Goal: Information Seeking & Learning: Learn about a topic

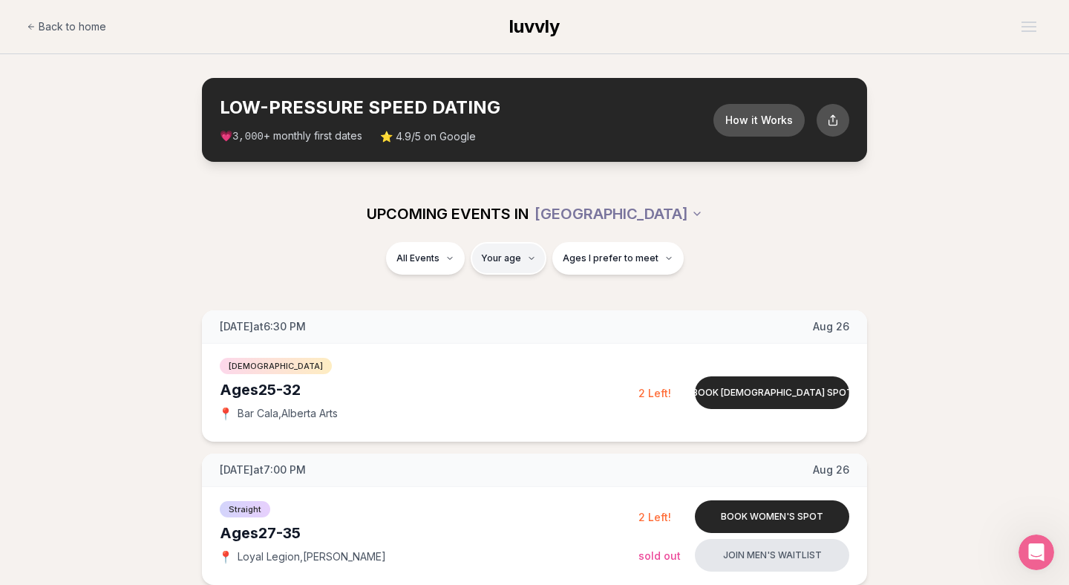
type input "**"
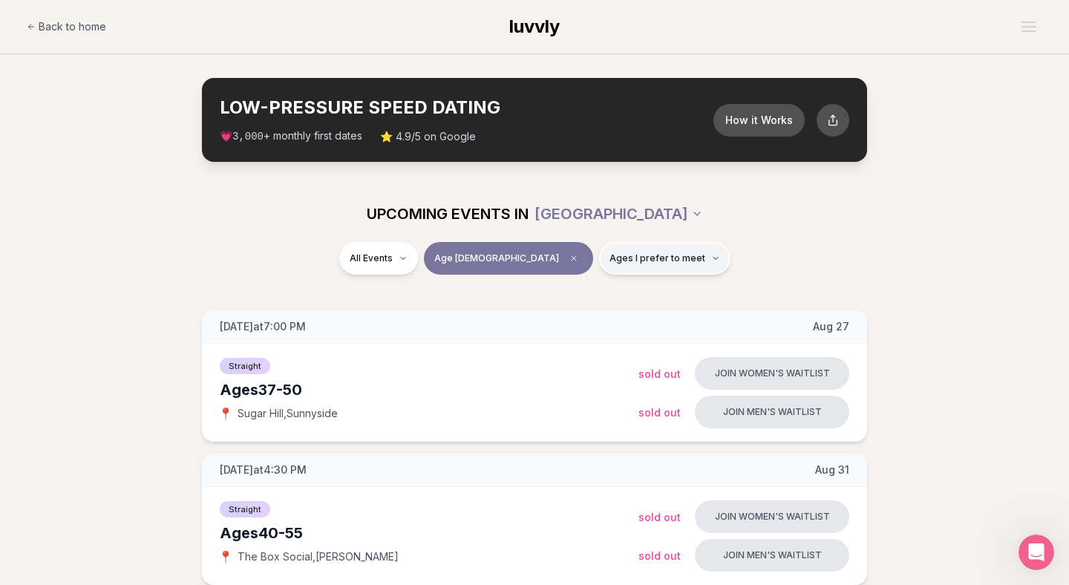
click at [609, 255] on span "Ages I prefer to meet" at bounding box center [657, 258] width 96 height 12
click at [557, 295] on button "Younger than me" at bounding box center [558, 294] width 12 height 12
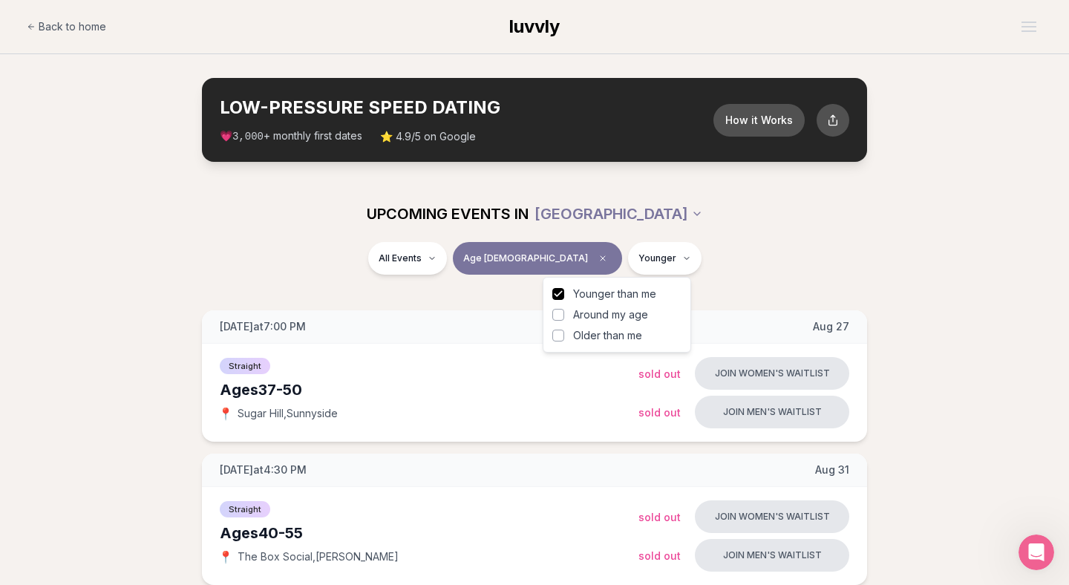
click at [286, 278] on div "All Events Age [DEMOGRAPHIC_DATA] Younger" at bounding box center [534, 261] width 831 height 39
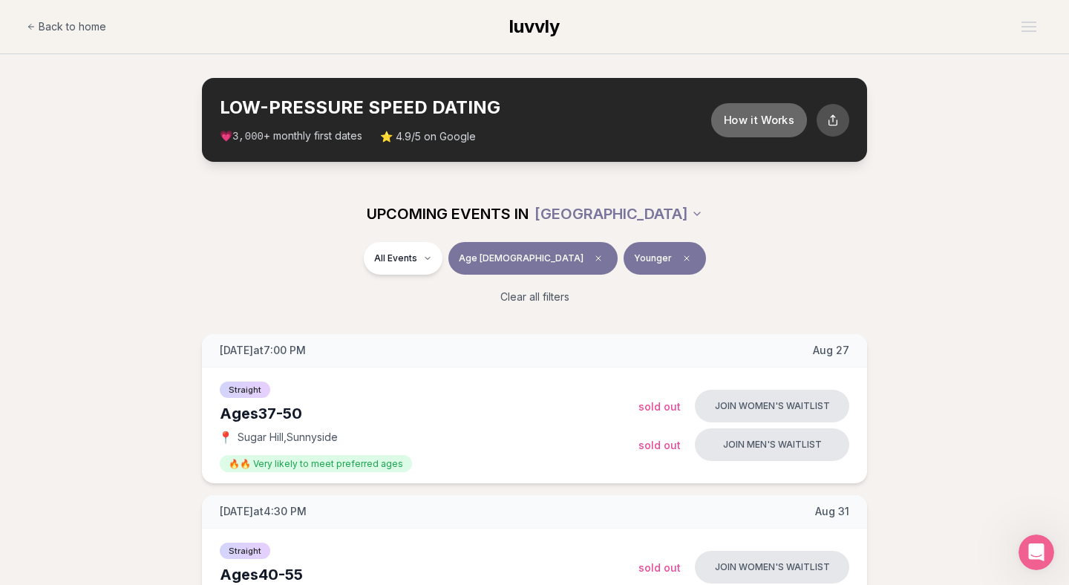
click at [755, 108] on button "How it Works" at bounding box center [759, 119] width 96 height 34
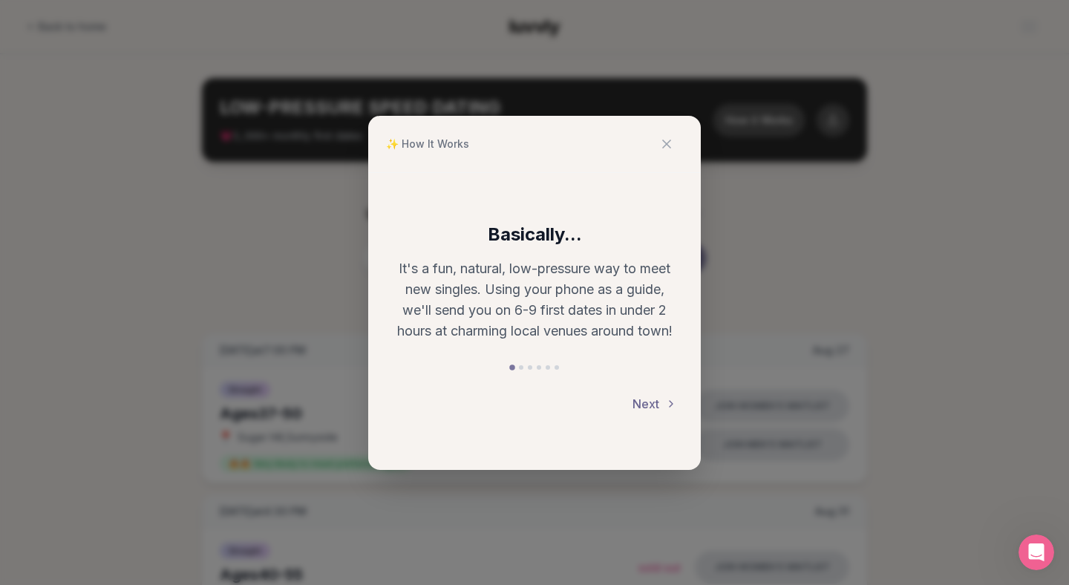
click at [649, 401] on button "Next" at bounding box center [654, 403] width 45 height 33
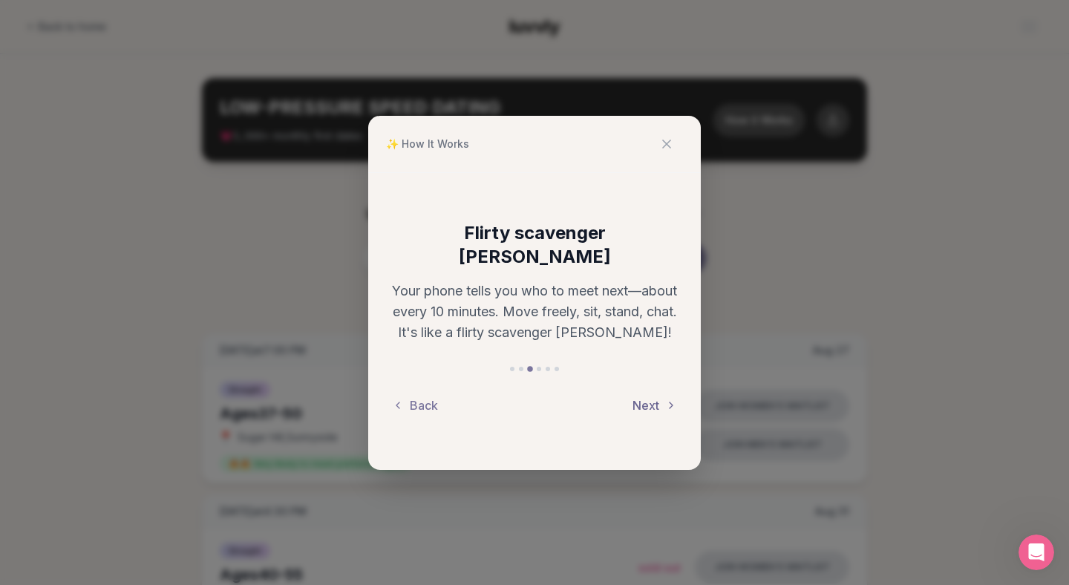
click at [650, 389] on button "Next" at bounding box center [654, 405] width 45 height 33
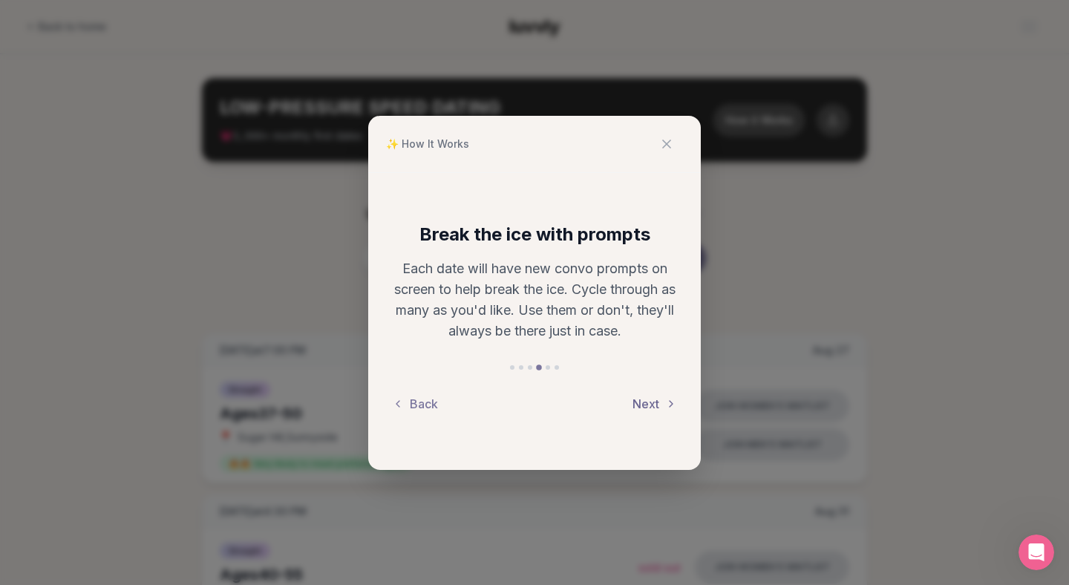
click at [650, 387] on button "Next" at bounding box center [654, 403] width 45 height 33
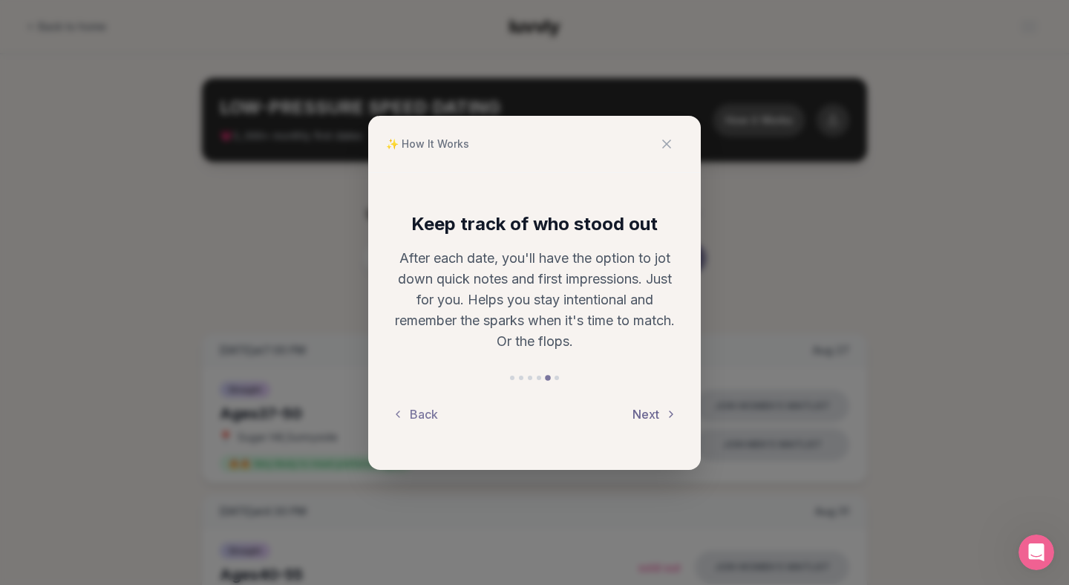
click at [646, 413] on button "Next" at bounding box center [654, 414] width 45 height 33
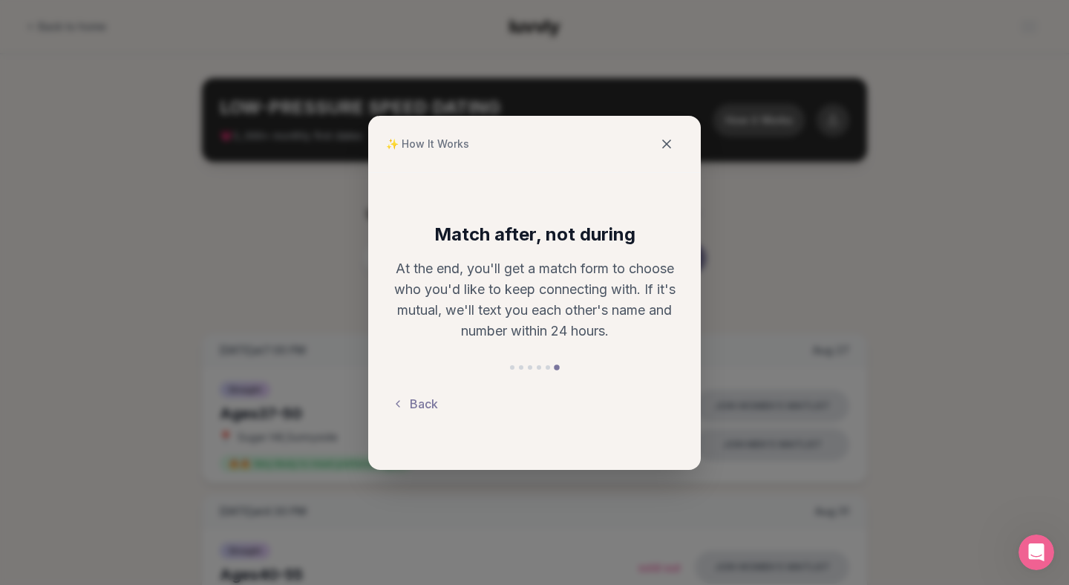
click at [670, 146] on icon at bounding box center [666, 144] width 15 height 15
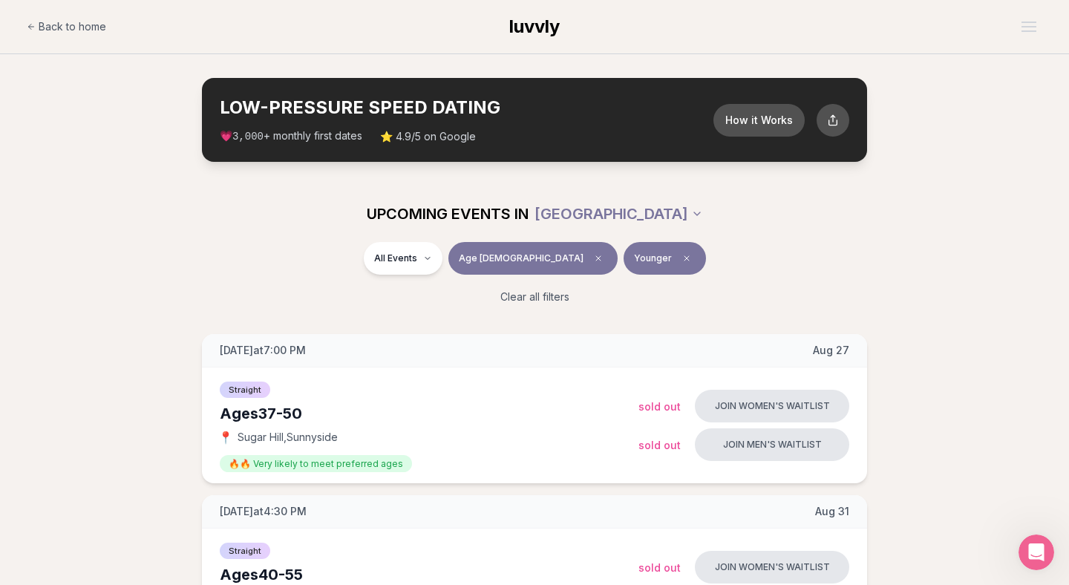
click at [520, 21] on span "luvvly" at bounding box center [534, 27] width 50 height 22
